Goal: Task Accomplishment & Management: Use online tool/utility

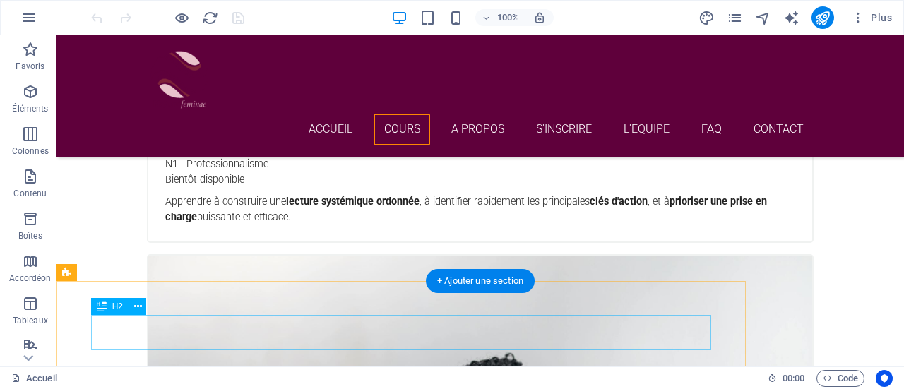
scroll to position [1982, 0]
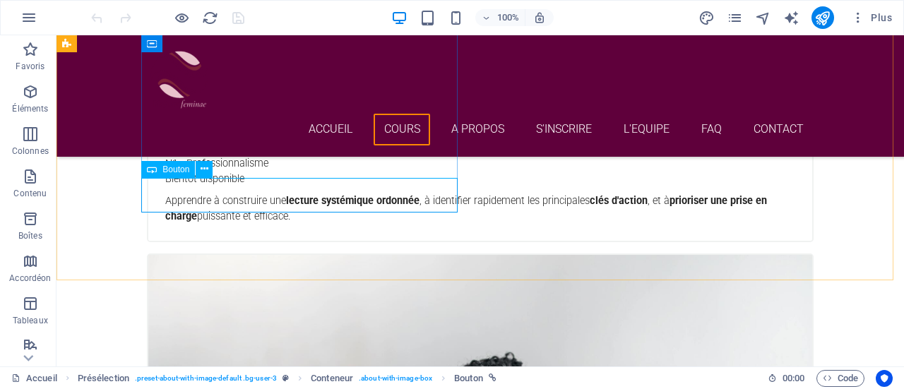
click at [186, 173] on span "Bouton" at bounding box center [175, 169] width 27 height 8
click at [165, 166] on span "Bouton" at bounding box center [175, 169] width 27 height 8
click at [202, 164] on icon at bounding box center [205, 169] width 8 height 15
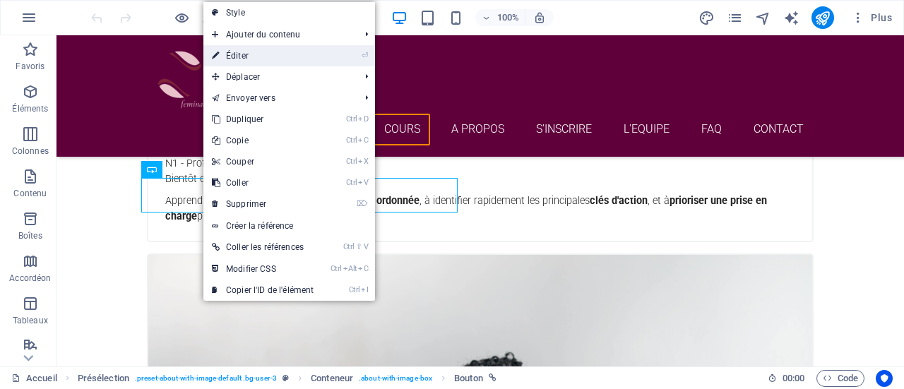
click at [256, 52] on link "⏎ Éditer" at bounding box center [262, 55] width 119 height 21
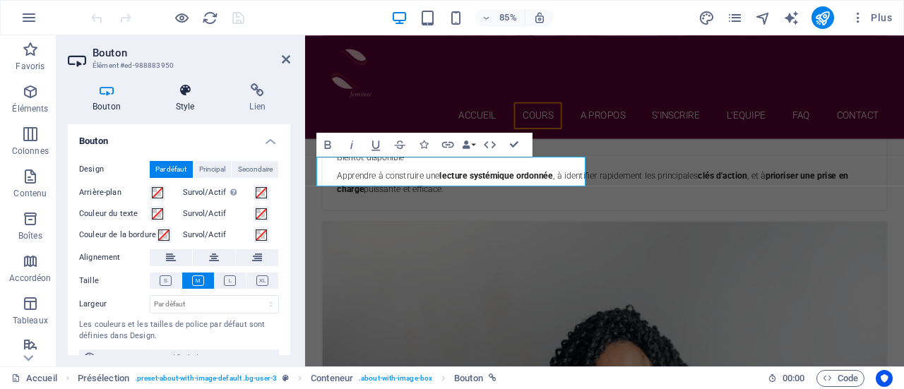
click at [190, 95] on icon at bounding box center [185, 90] width 69 height 14
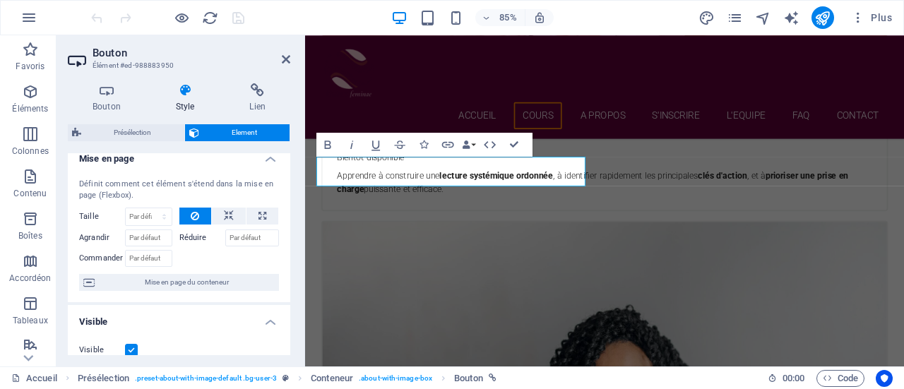
scroll to position [0, 0]
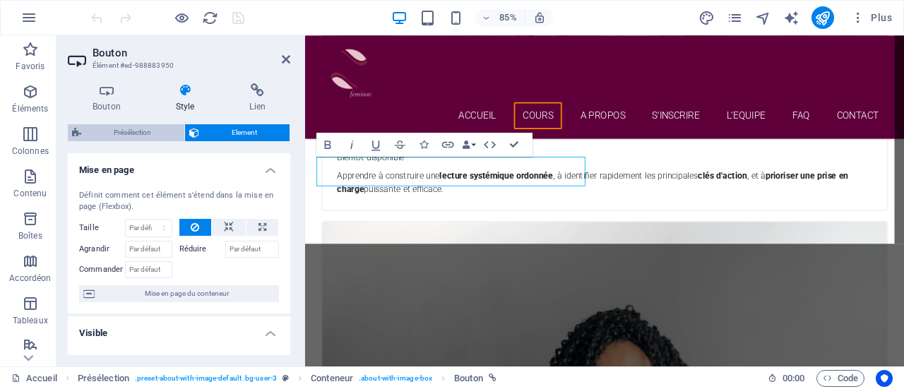
click at [154, 135] on span "Présélection" at bounding box center [132, 132] width 95 height 17
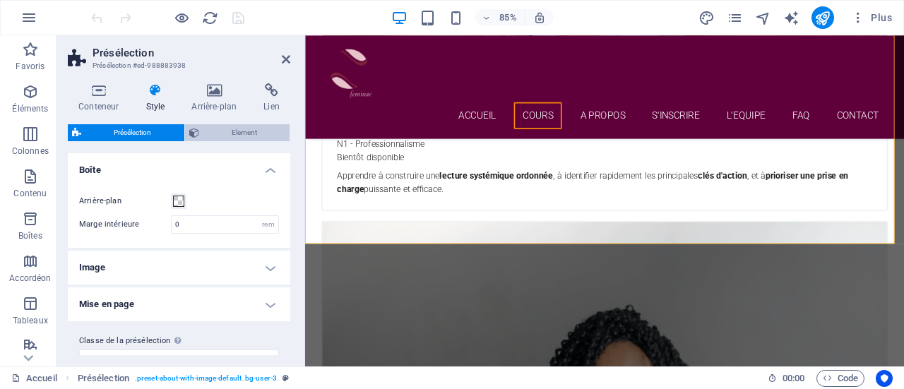
click at [227, 126] on span "Element" at bounding box center [244, 132] width 83 height 17
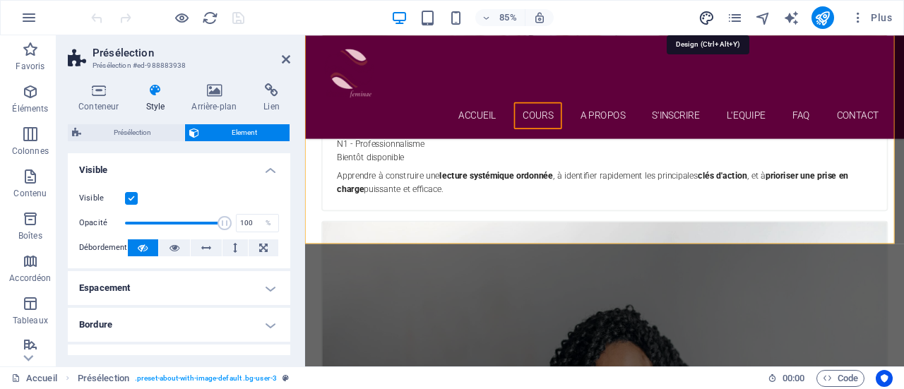
click at [701, 22] on icon "design" at bounding box center [707, 18] width 16 height 16
select select "px"
select select "300"
select select "px"
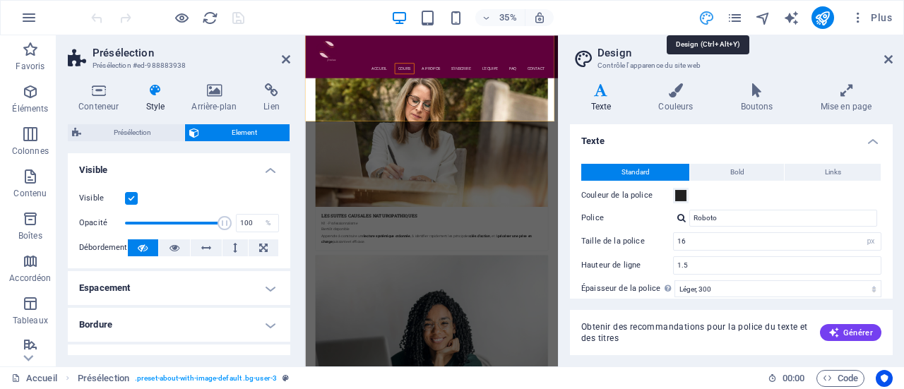
scroll to position [2492, 0]
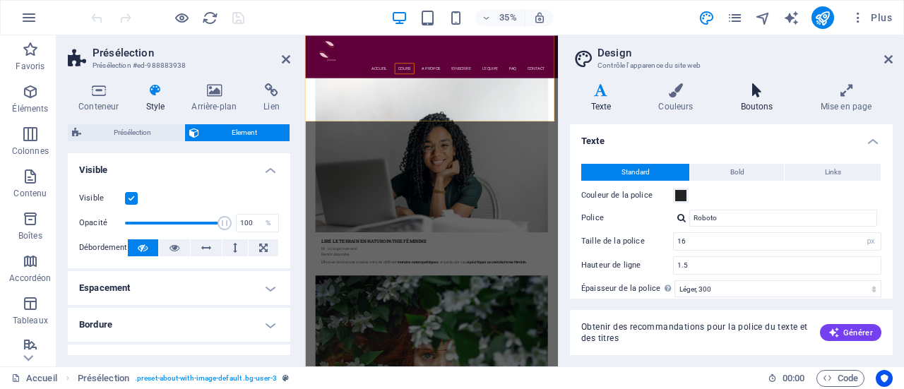
click at [752, 109] on h4 "Boutons" at bounding box center [760, 98] width 80 height 30
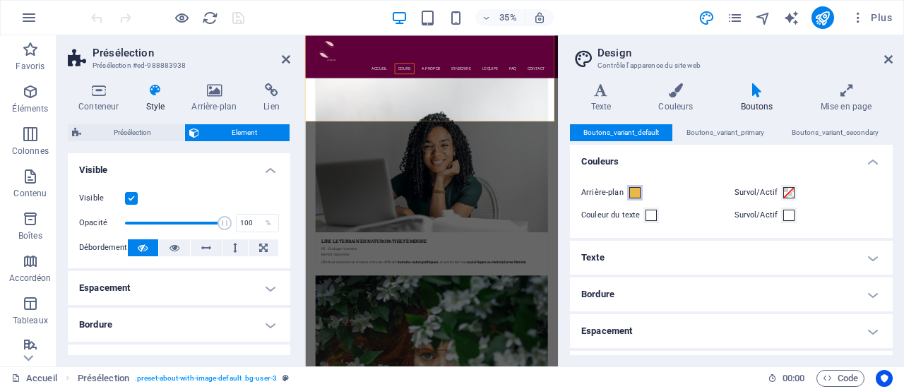
click at [639, 191] on span at bounding box center [634, 192] width 11 height 11
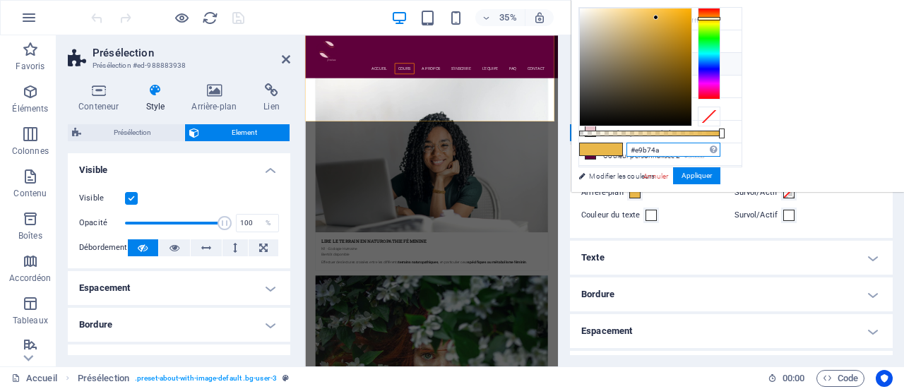
click at [721, 146] on input "#e9b74a" at bounding box center [674, 150] width 94 height 14
drag, startPoint x: 846, startPoint y: 146, endPoint x: 624, endPoint y: 160, distance: 221.5
click at [624, 160] on div "less Couleur de l'arrière-plan #ffffff Couleur primaire #fc8703 Couleur seconda…" at bounding box center [737, 96] width 333 height 192
click at [697, 215] on div "Couleur du texte" at bounding box center [655, 215] width 148 height 17
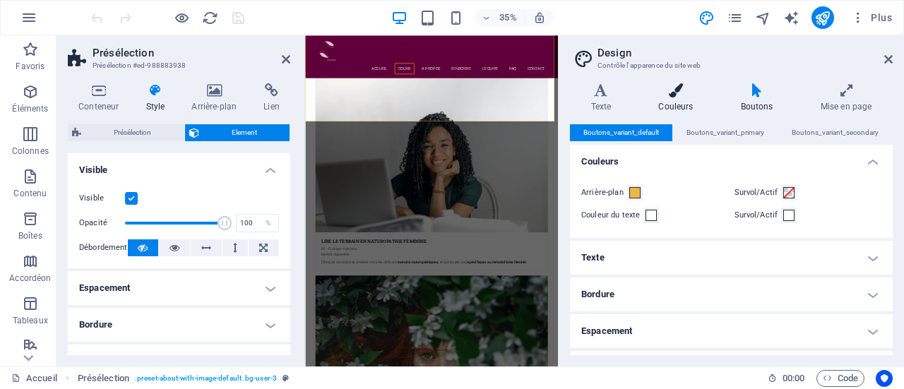
click at [676, 97] on h4 "Couleurs" at bounding box center [679, 98] width 82 height 30
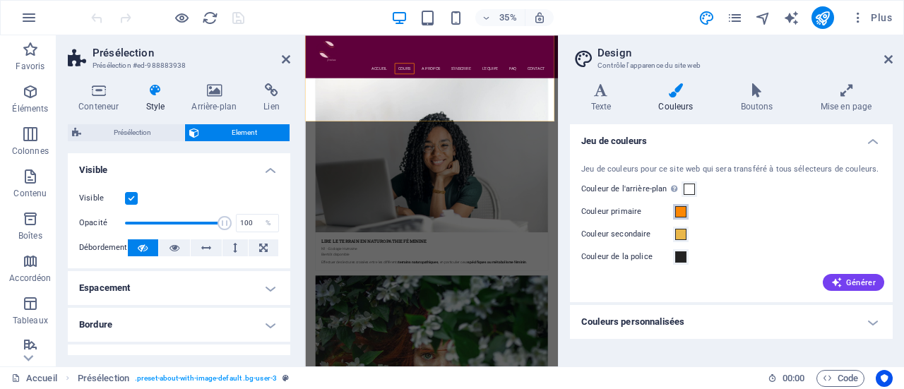
click at [678, 213] on span at bounding box center [680, 211] width 11 height 11
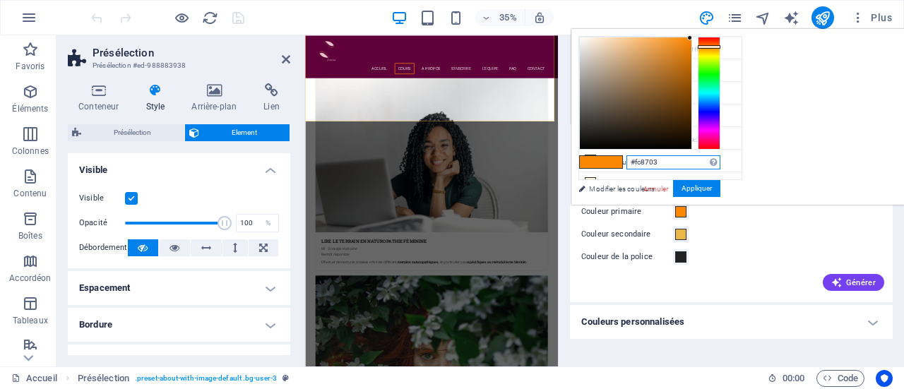
click at [721, 160] on input "#fc8703" at bounding box center [674, 162] width 94 height 14
